Goal: Information Seeking & Learning: Learn about a topic

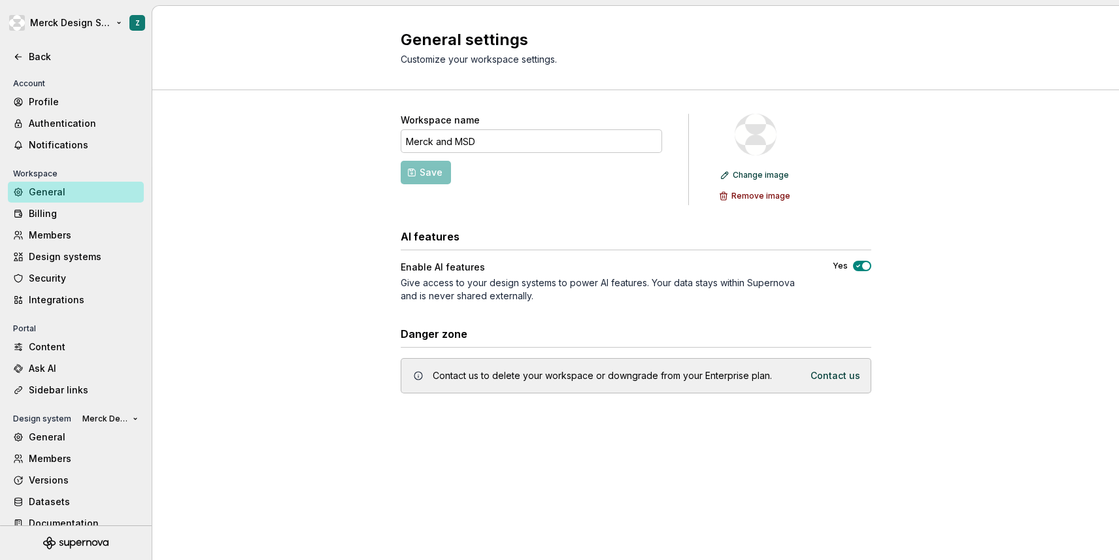
scroll to position [16, 0]
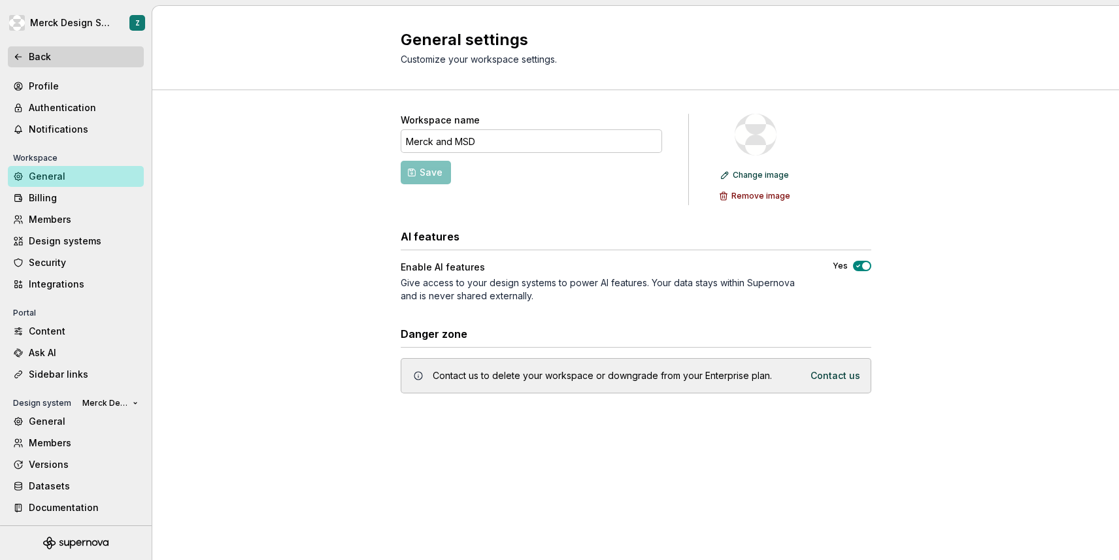
click at [40, 56] on div "Back" at bounding box center [84, 56] width 110 height 13
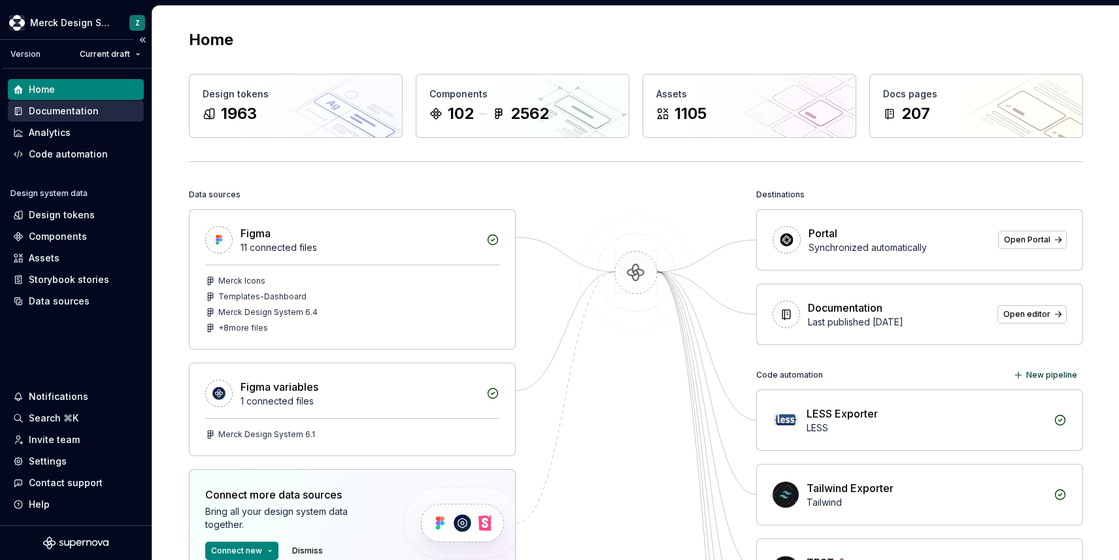
click at [83, 116] on div "Documentation" at bounding box center [64, 111] width 70 height 13
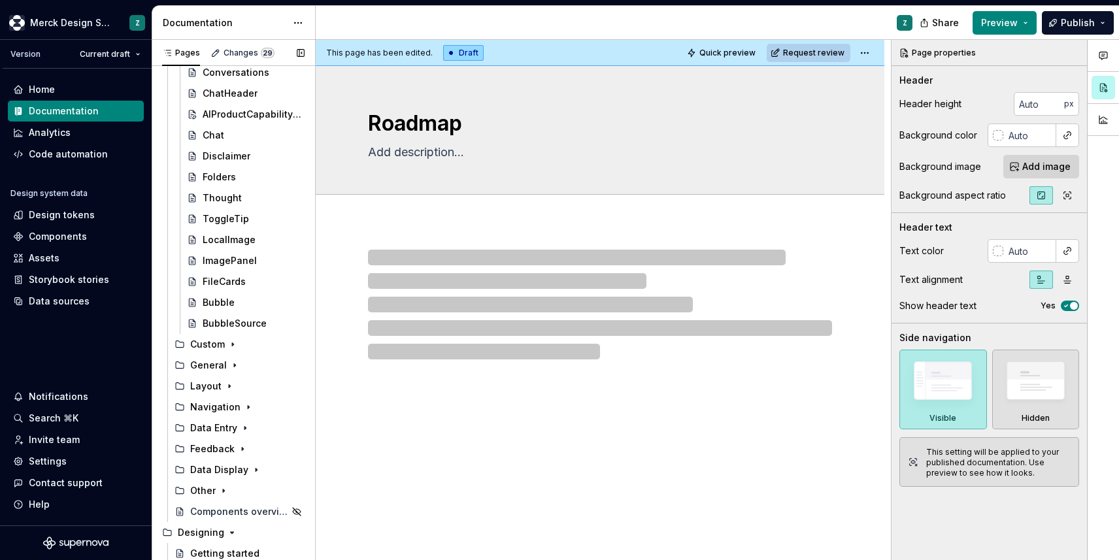
scroll to position [1561, 0]
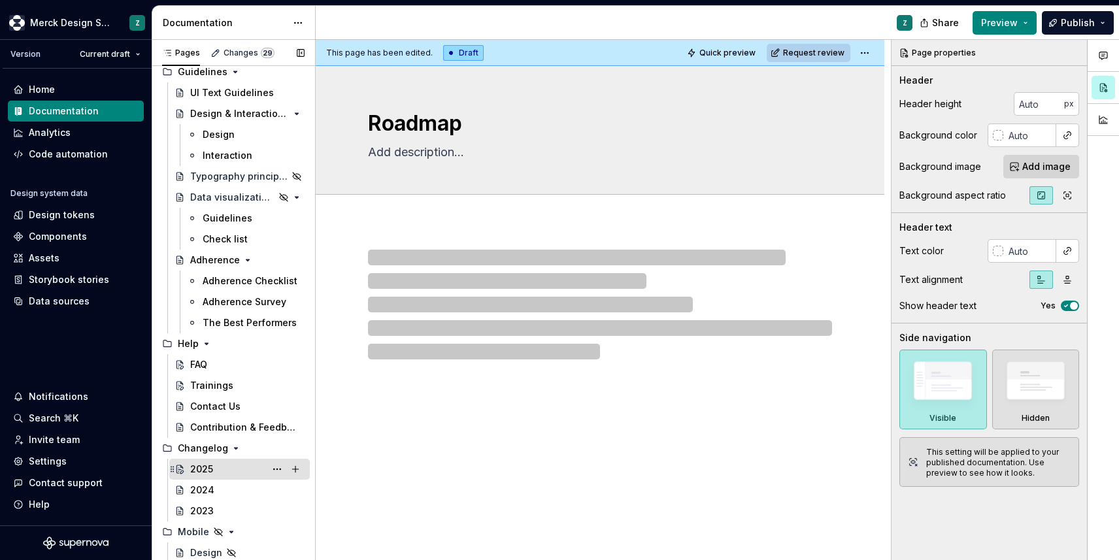
click at [205, 466] on div "2025" at bounding box center [201, 469] width 23 height 13
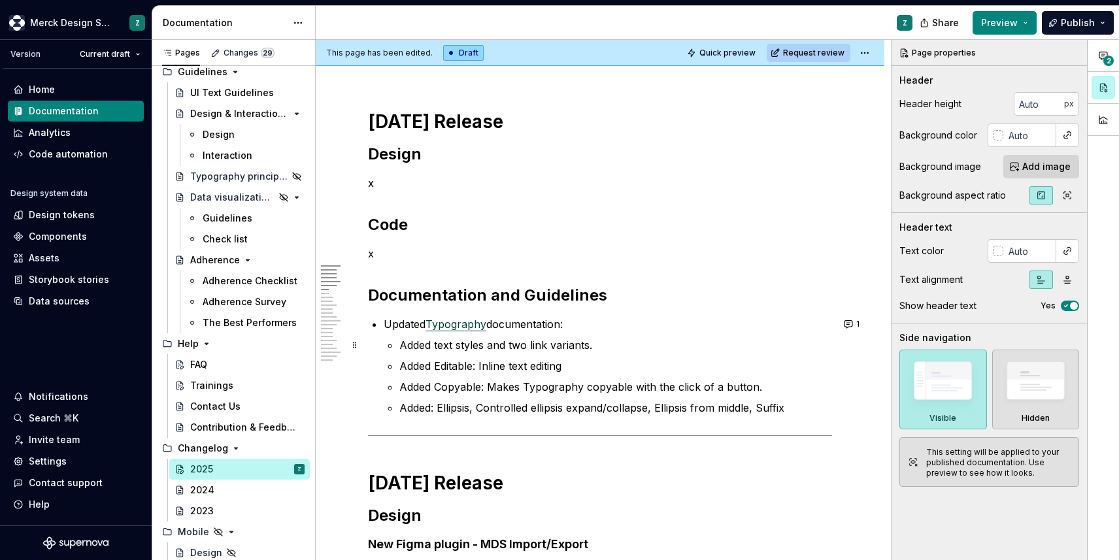
scroll to position [151, 0]
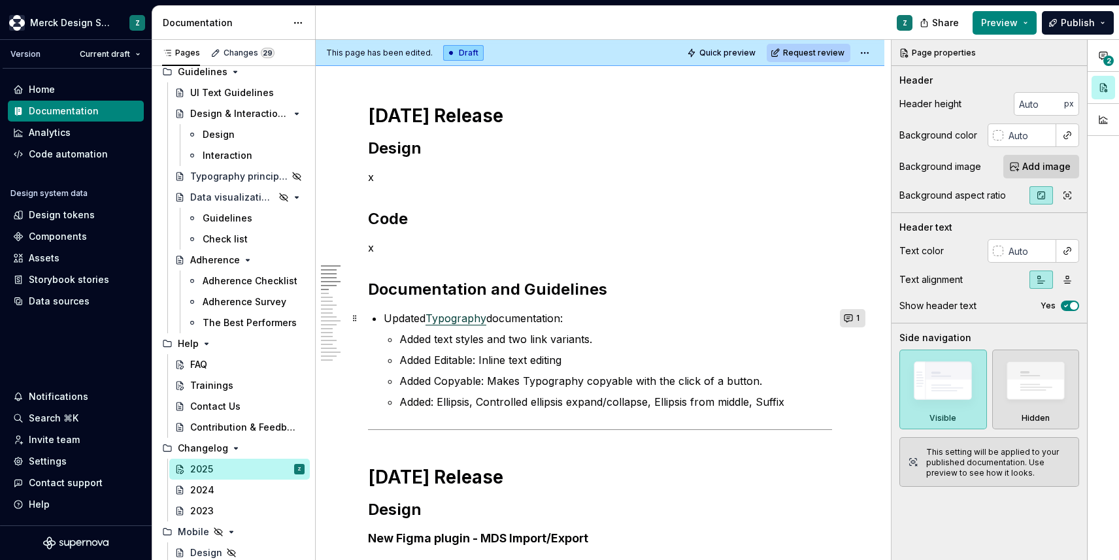
click at [852, 318] on button "1" at bounding box center [852, 318] width 25 height 18
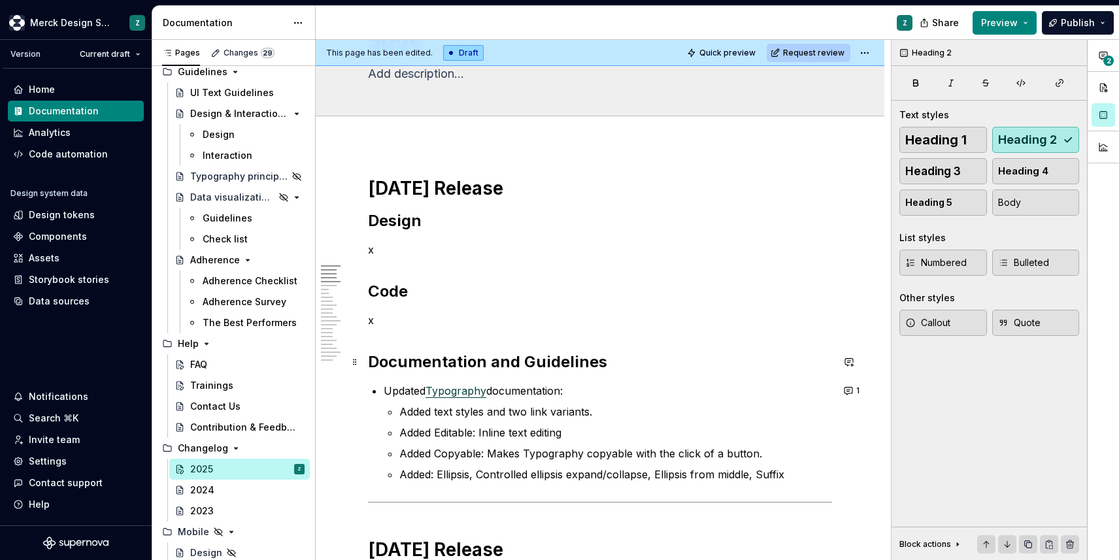
scroll to position [77, 0]
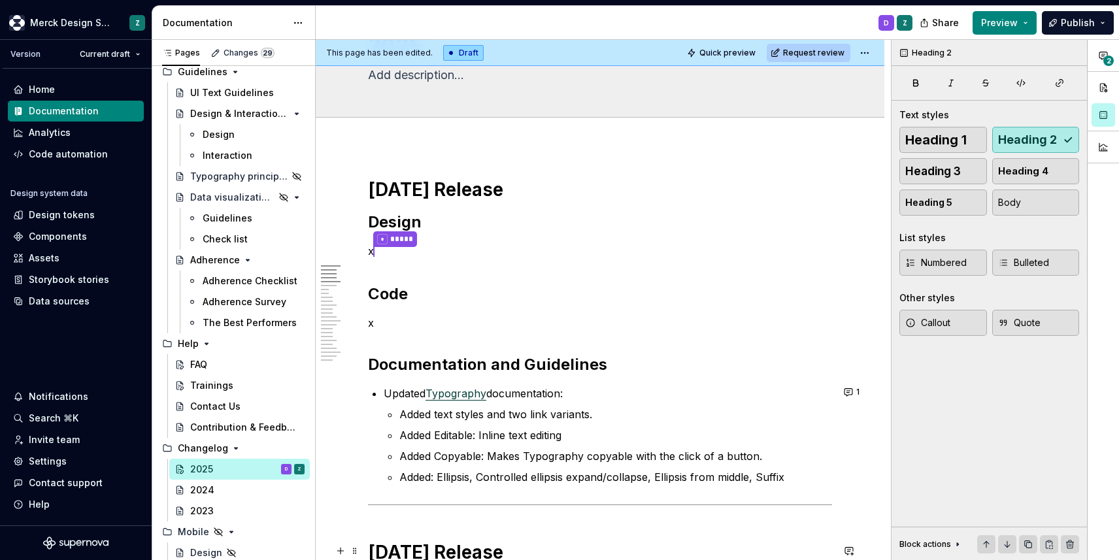
type textarea "*"
